Goal: Obtain resource: Download file/media

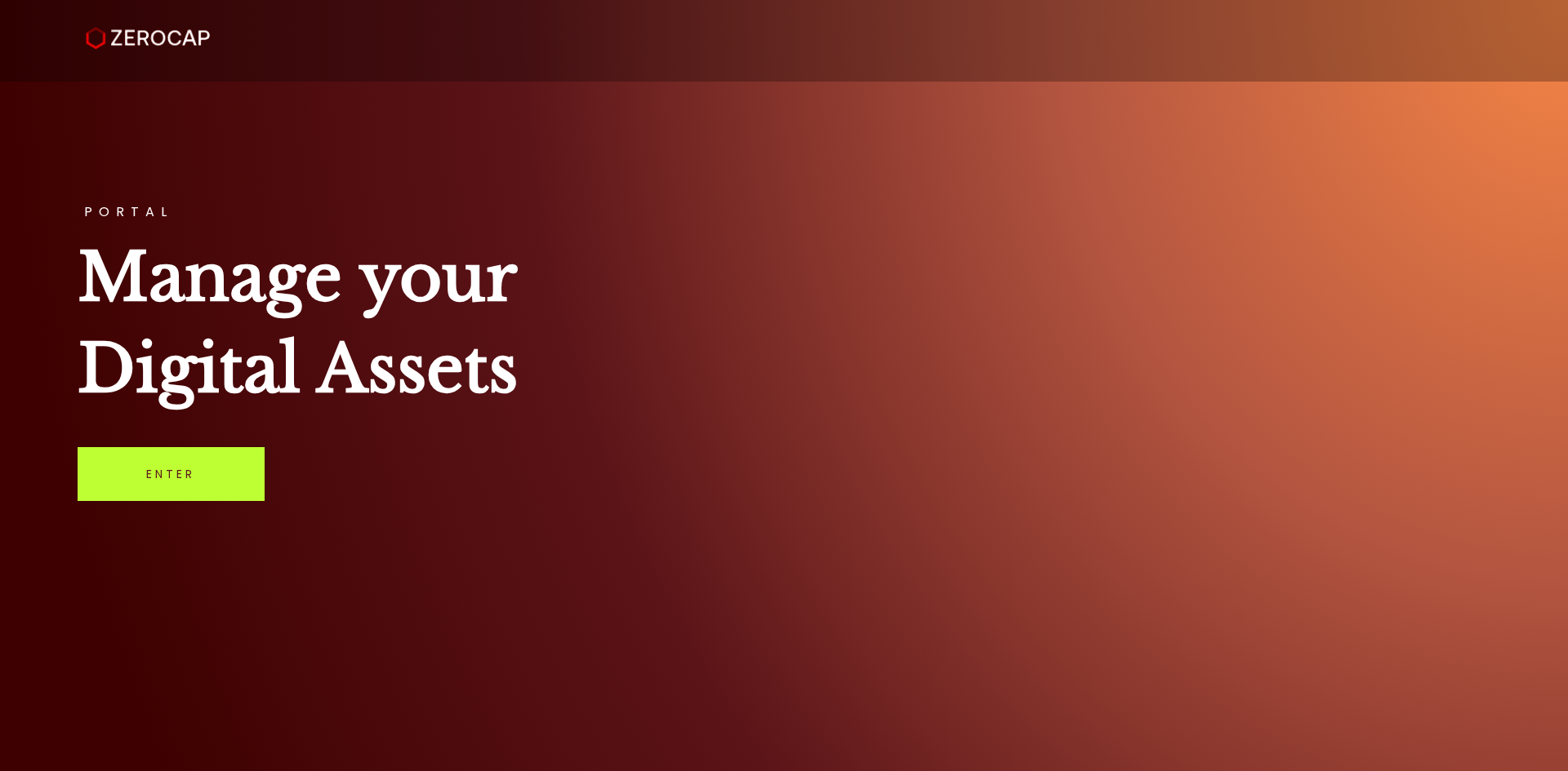
click at [217, 455] on link "Enter" at bounding box center [172, 475] width 187 height 54
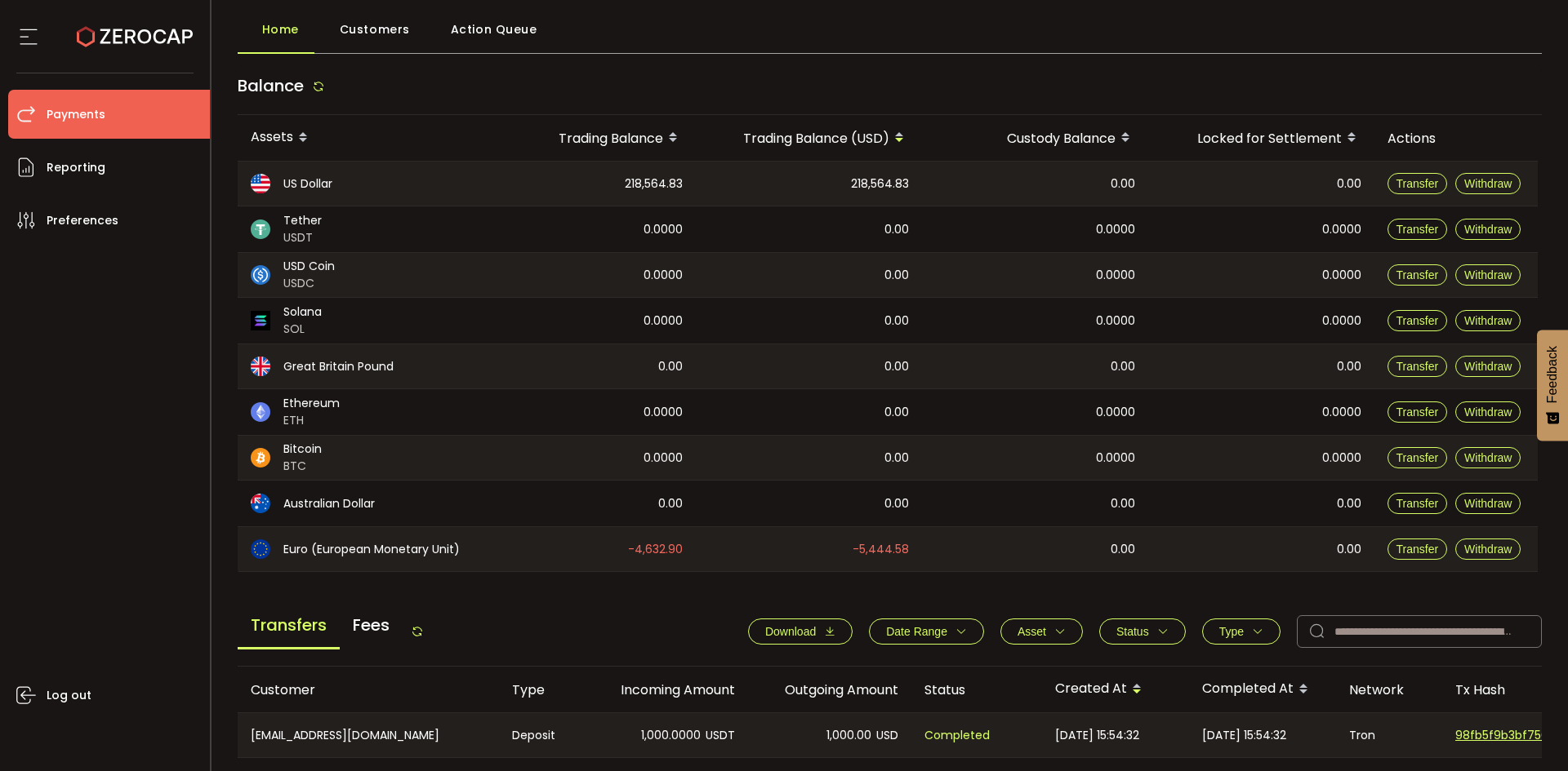
scroll to position [327, 0]
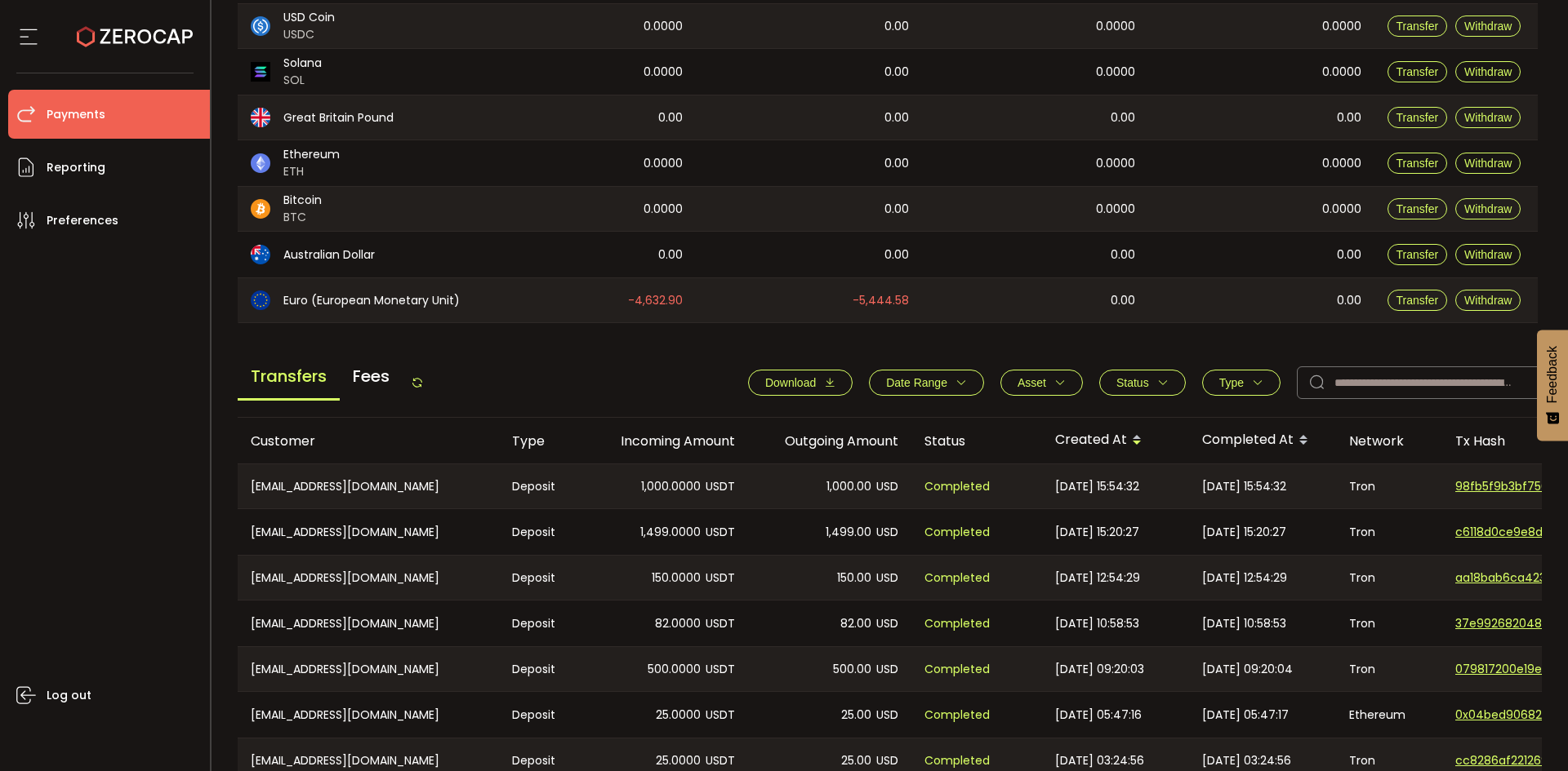
click at [828, 382] on icon "button" at bounding box center [829, 383] width 11 height 11
